Goal: Task Accomplishment & Management: Manage account settings

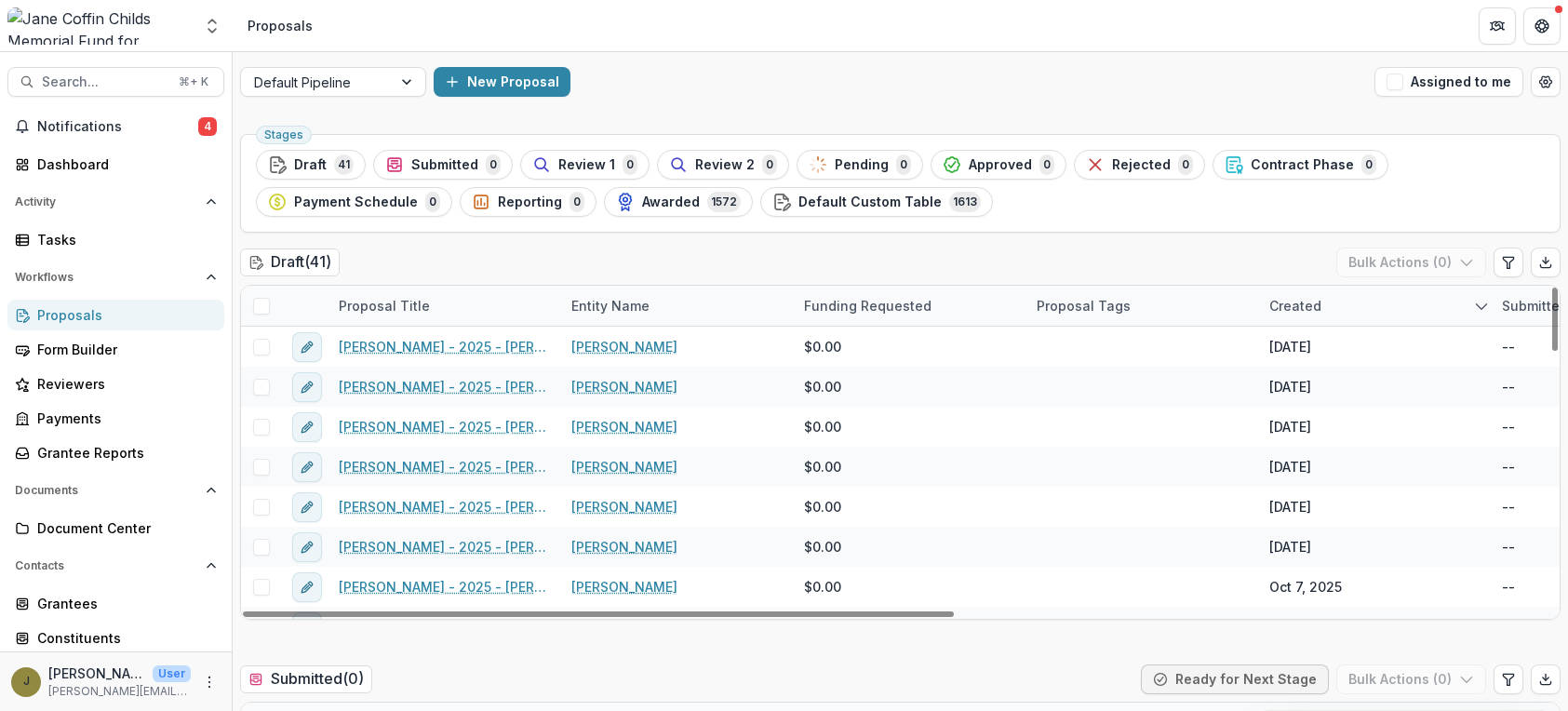
click at [146, 23] on div at bounding box center [99, 27] width 184 height 37
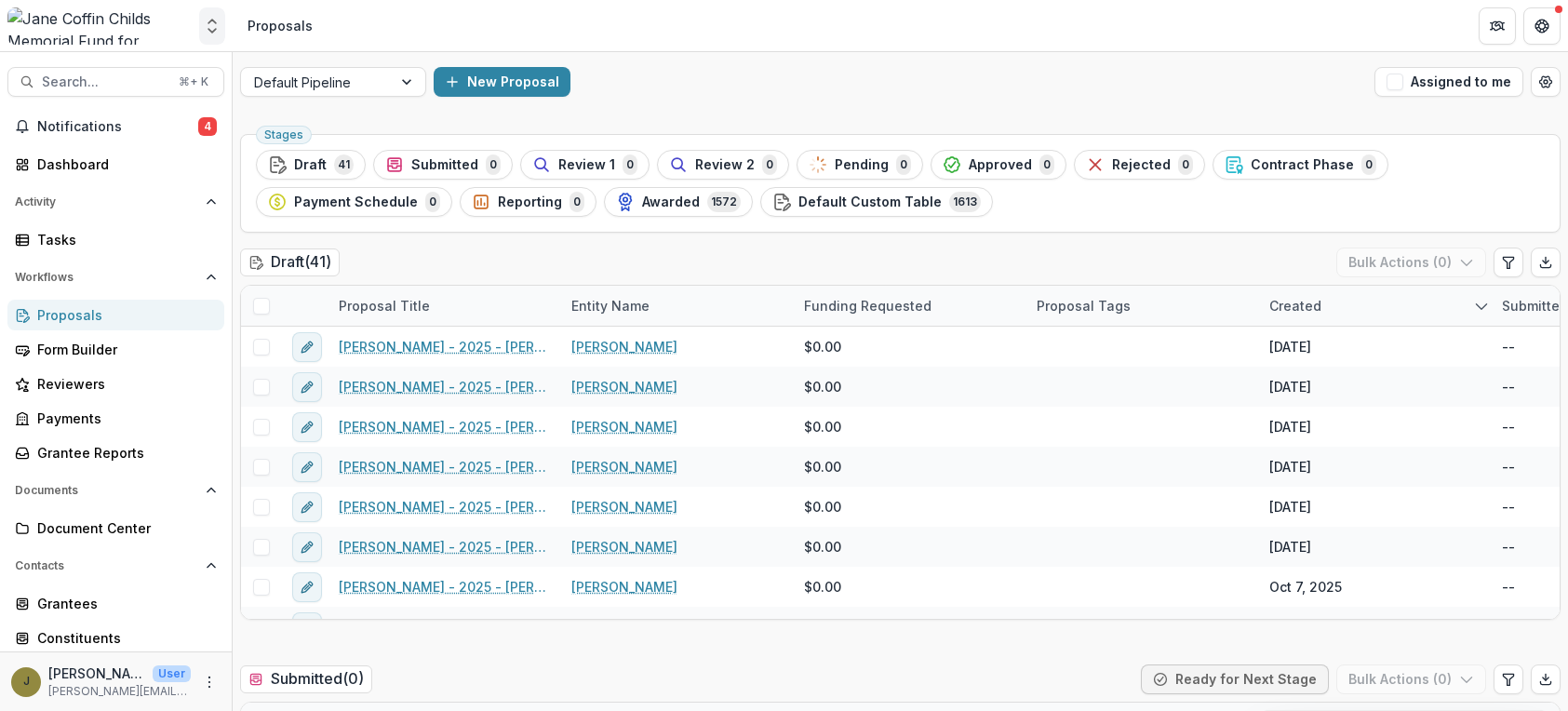
click at [214, 38] on button "Open entity switcher" at bounding box center [212, 27] width 26 height 37
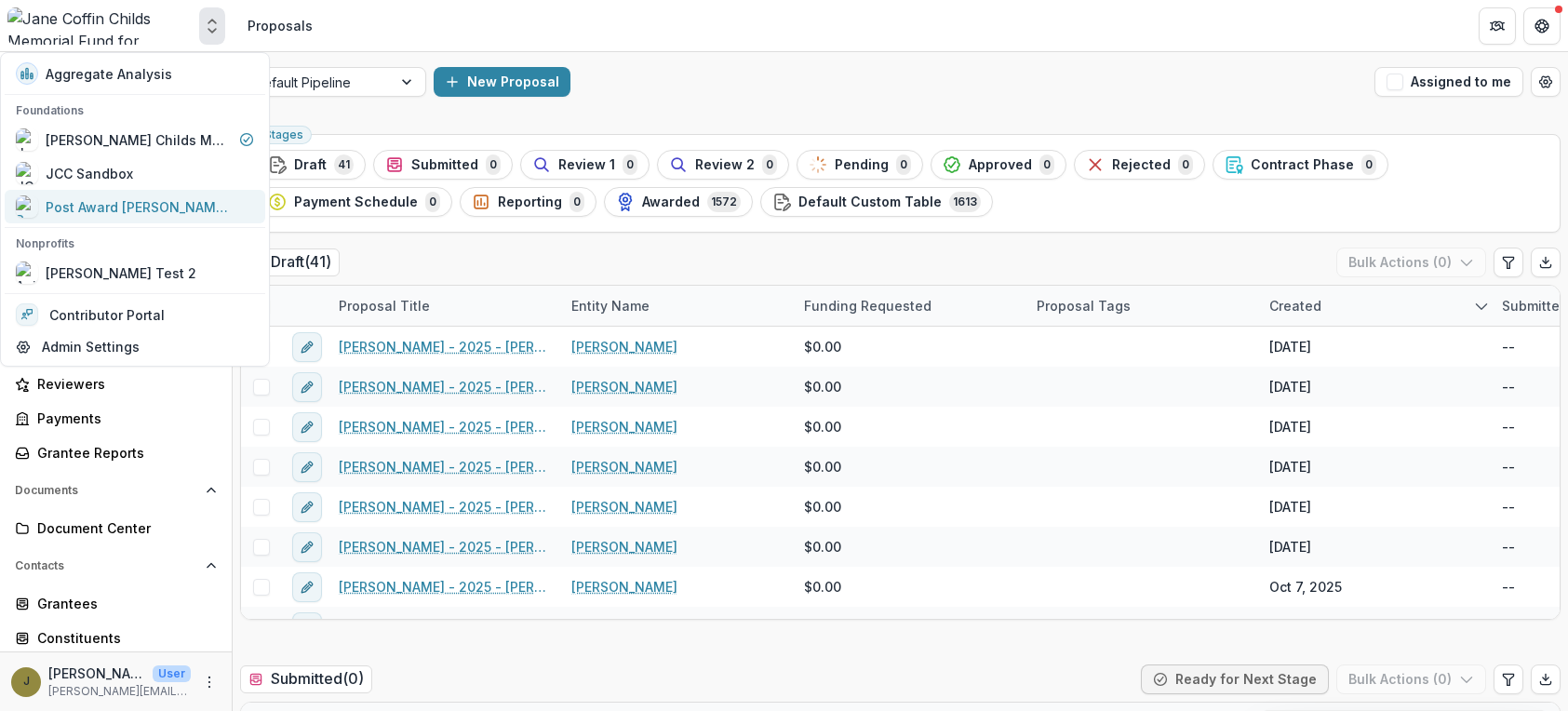
click at [83, 220] on link "Post Award [PERSON_NAME] Childs Memorial Fund" at bounding box center [135, 207] width 261 height 33
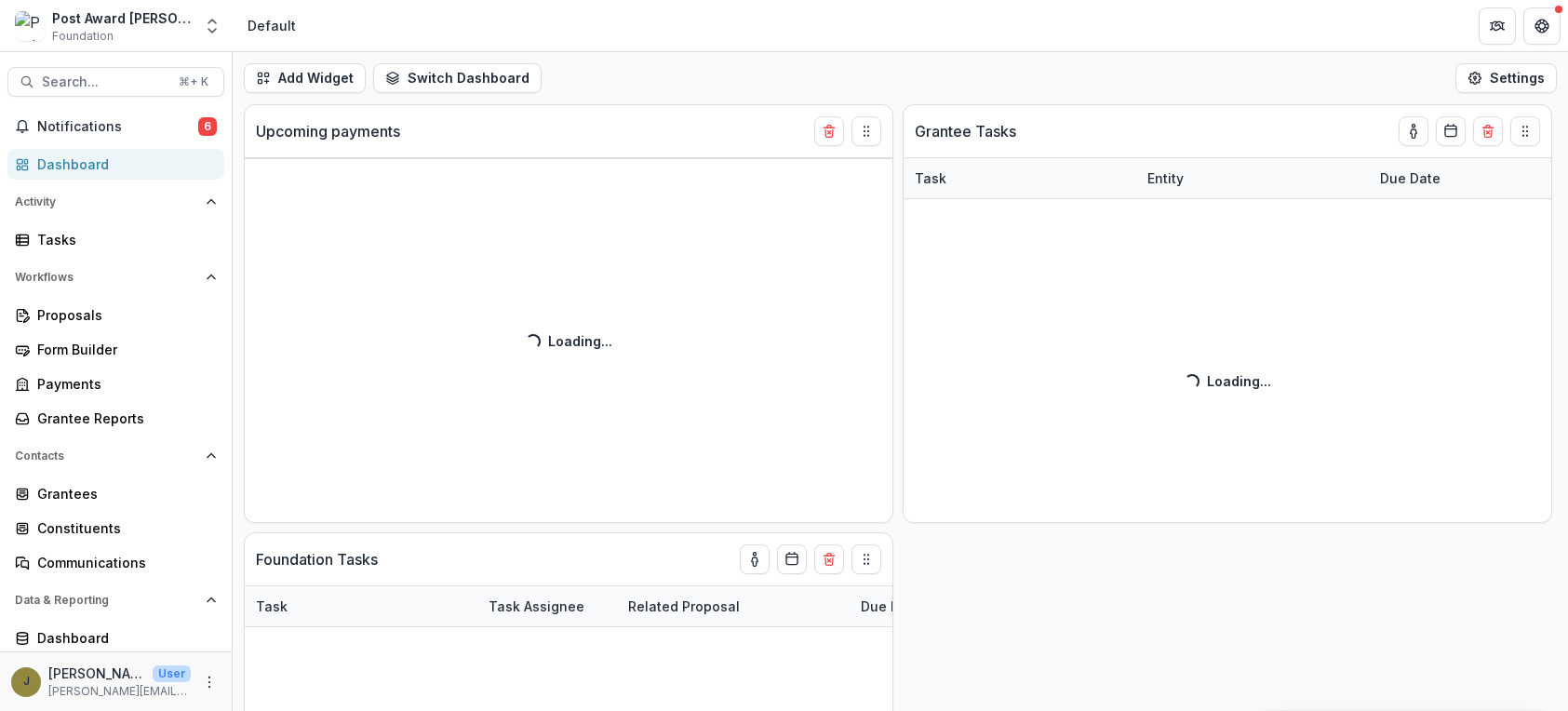
select select "**********"
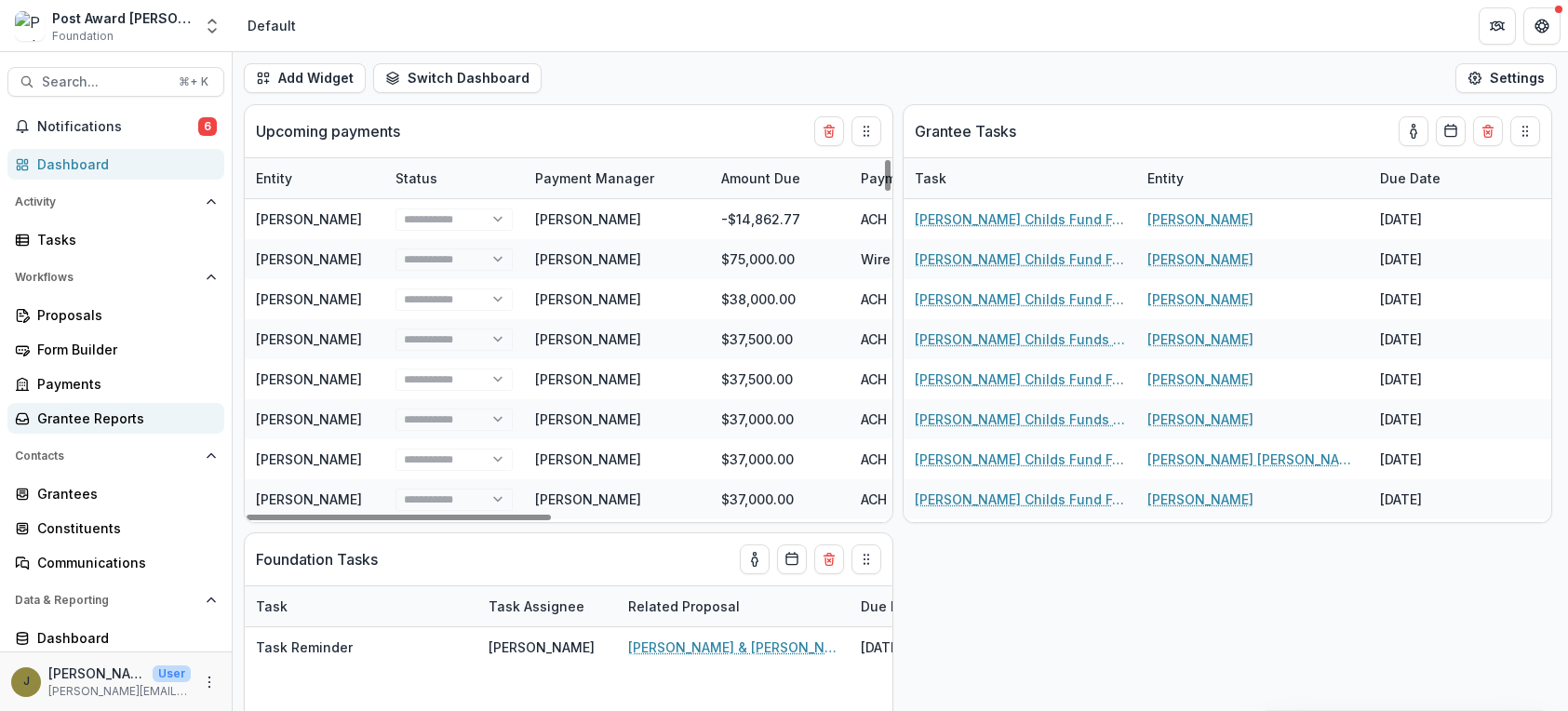
click at [81, 414] on div "Grantee Reports" at bounding box center [123, 419] width 172 height 20
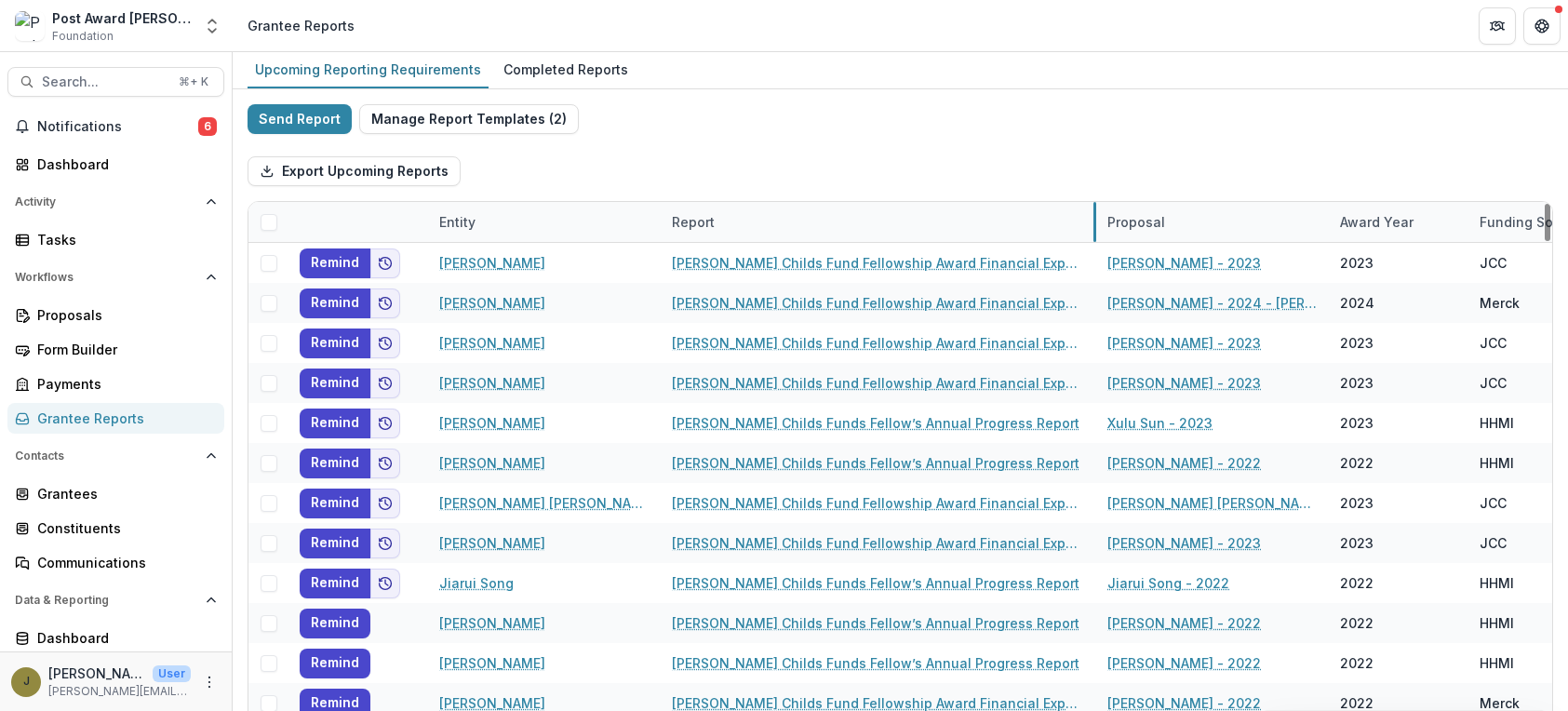
drag, startPoint x: 890, startPoint y: 224, endPoint x: 1093, endPoint y: 227, distance: 203.0
click at [691, 220] on div "Report" at bounding box center [693, 222] width 65 height 20
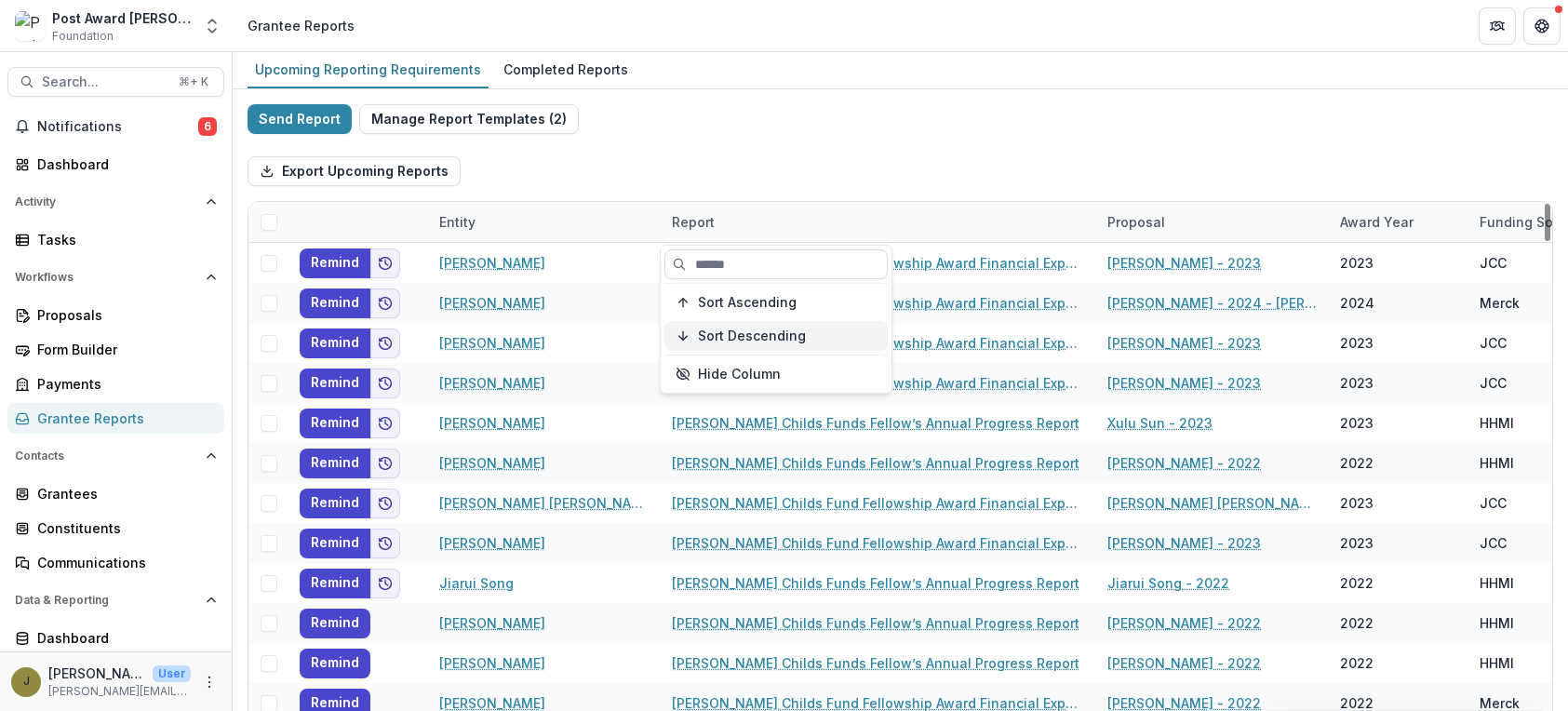
click at [709, 331] on span "Sort Descending" at bounding box center [752, 337] width 108 height 16
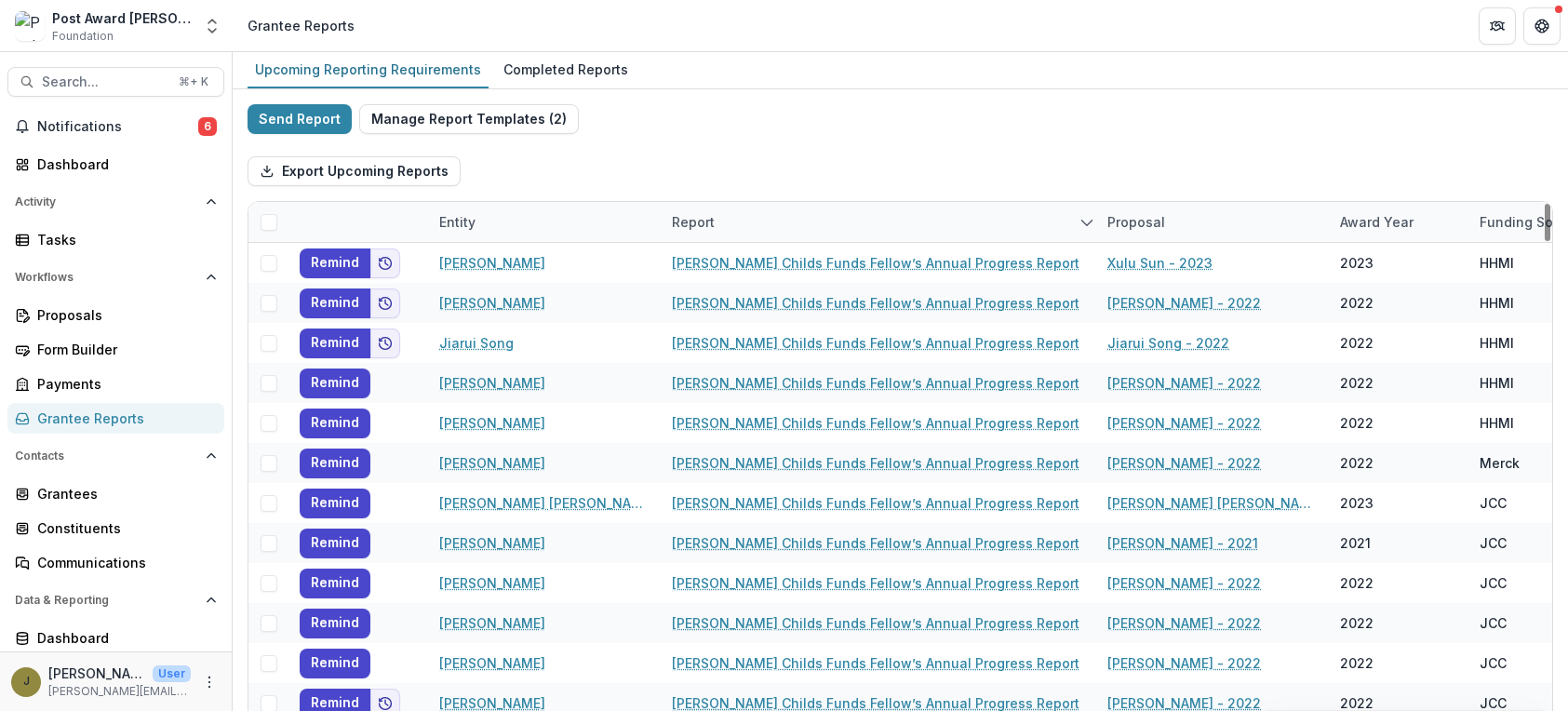
click at [872, 143] on div "Export Upcoming Reports" at bounding box center [900, 171] width 1306 height 59
